Goal: Information Seeking & Learning: Learn about a topic

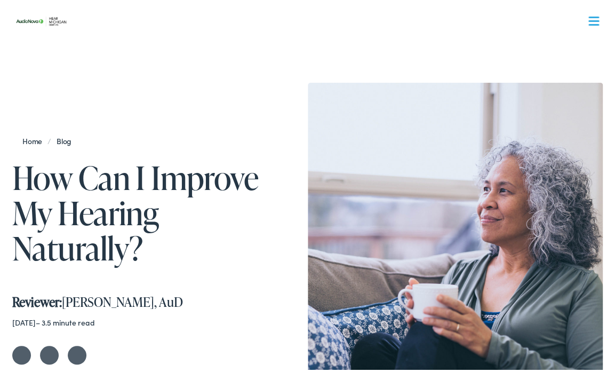
click at [73, 86] on div "Home / Blog How Can I Improve My Hearing Naturally? Reviewer: Karilyn Ryder, Au…" at bounding box center [307, 221] width 591 height 283
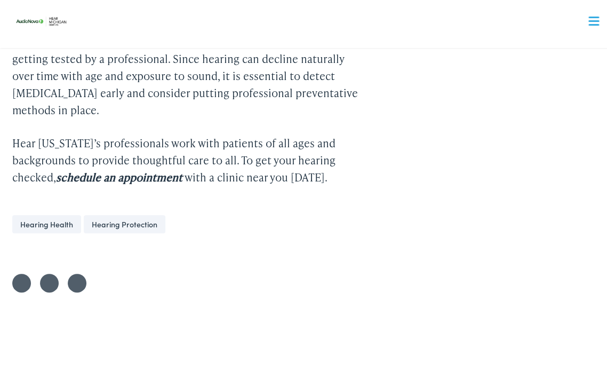
scroll to position [1480, 0]
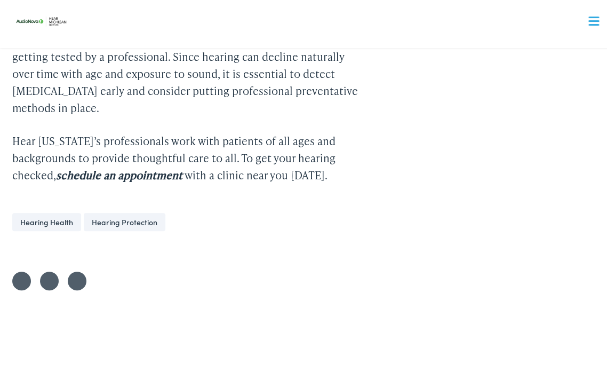
click at [50, 222] on link "Hearing Health" at bounding box center [46, 219] width 69 height 18
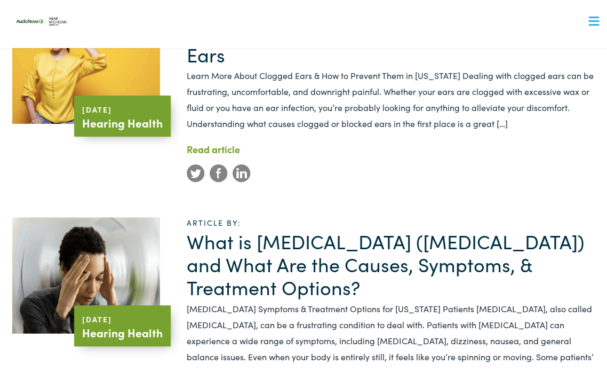
scroll to position [477, 0]
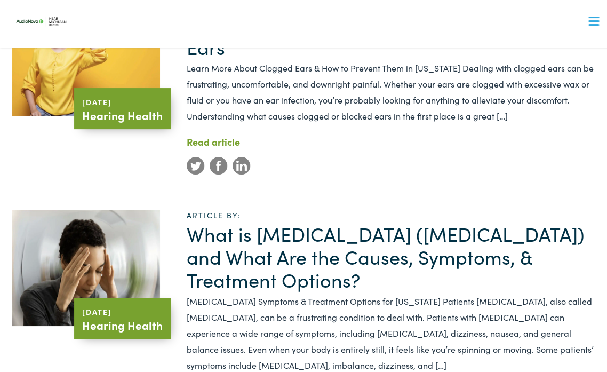
click at [208, 141] on link "Read article Understanding the Reasons Behind Clogged Ears" at bounding box center [213, 138] width 53 height 13
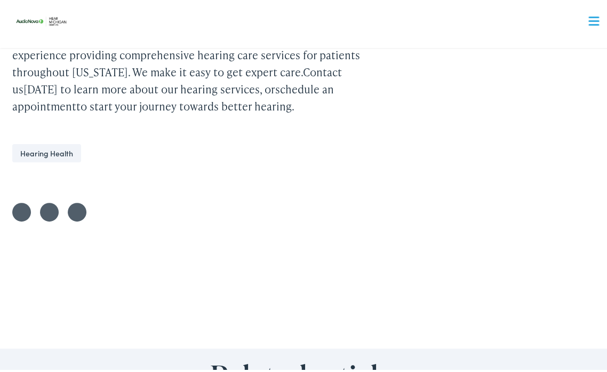
scroll to position [2642, 0]
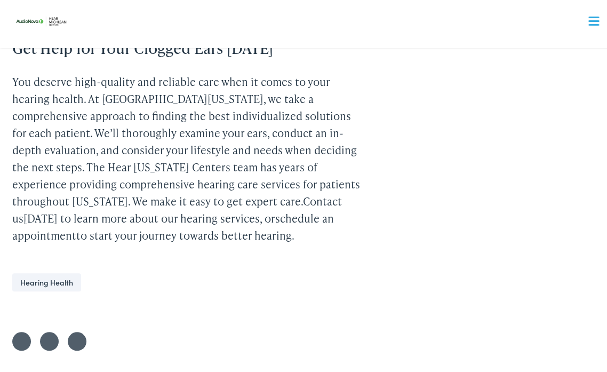
click at [49, 271] on link "Hearing Health" at bounding box center [46, 280] width 69 height 18
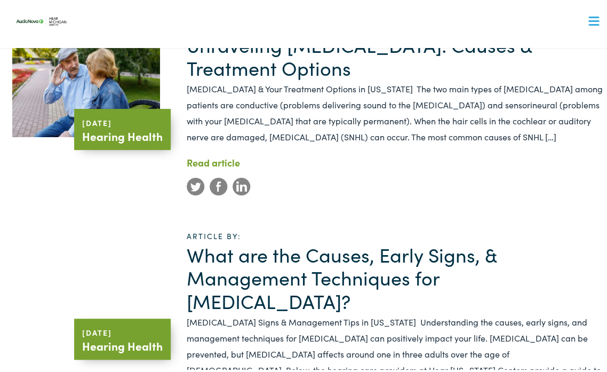
scroll to position [1256, 0]
